Goal: Task Accomplishment & Management: Use online tool/utility

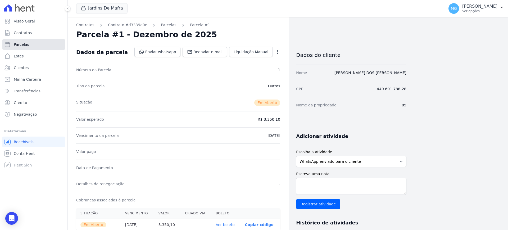
click at [19, 42] on span "Parcelas" at bounding box center [21, 44] width 15 height 5
select select
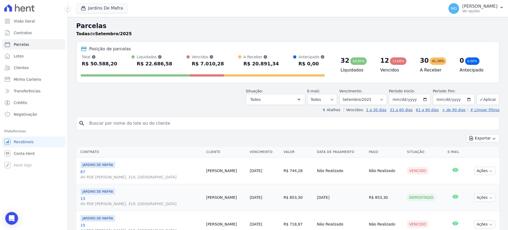
click at [284, 110] on div "↯ Atalhos Vencidos: 1 a 30 dias 31 a 60 dias 61 a 90 dias + de 90 dias ✗ Limpar…" at bounding box center [288, 109] width 424 height 5
click at [476, 139] on button "Exportar" at bounding box center [482, 138] width 33 height 8
click at [477, 160] on span "Exportar CSV" at bounding box center [483, 159] width 28 height 5
click at [105, 9] on button "Jardins De Mafra" at bounding box center [101, 8] width 51 height 10
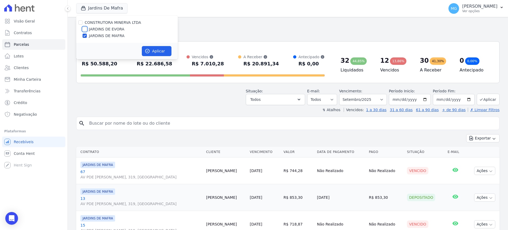
click at [85, 27] on input "JARDINS DE EVORA" at bounding box center [85, 29] width 4 height 4
checkbox input "true"
click at [84, 37] on input "JARDINS DE MAFRA" at bounding box center [85, 36] width 4 height 4
checkbox input "false"
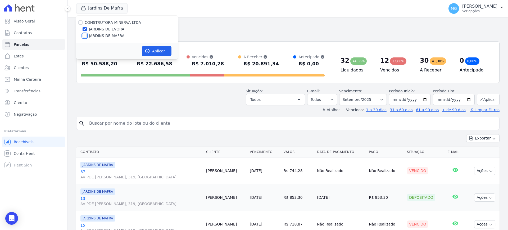
checkbox input "false"
click at [151, 50] on button "Aplicar" at bounding box center [157, 51] width 30 height 10
select select
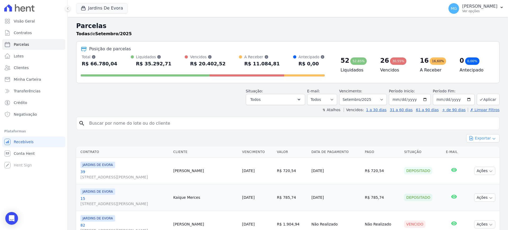
click at [492, 137] on icon "button" at bounding box center [494, 139] width 4 height 4
click at [480, 163] on link "Exportar CSV" at bounding box center [483, 160] width 29 height 6
